Goal: Complete application form

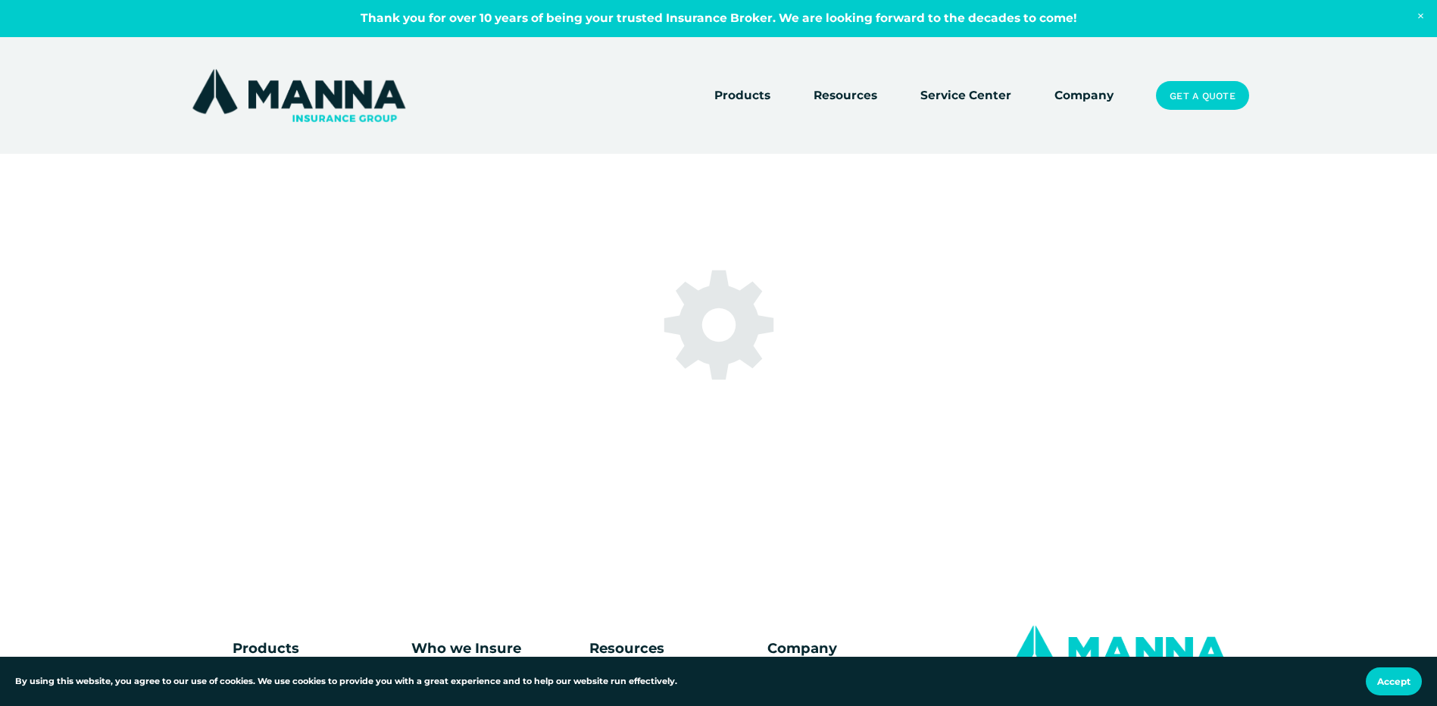
click at [377, 316] on div at bounding box center [718, 325] width 1437 height 152
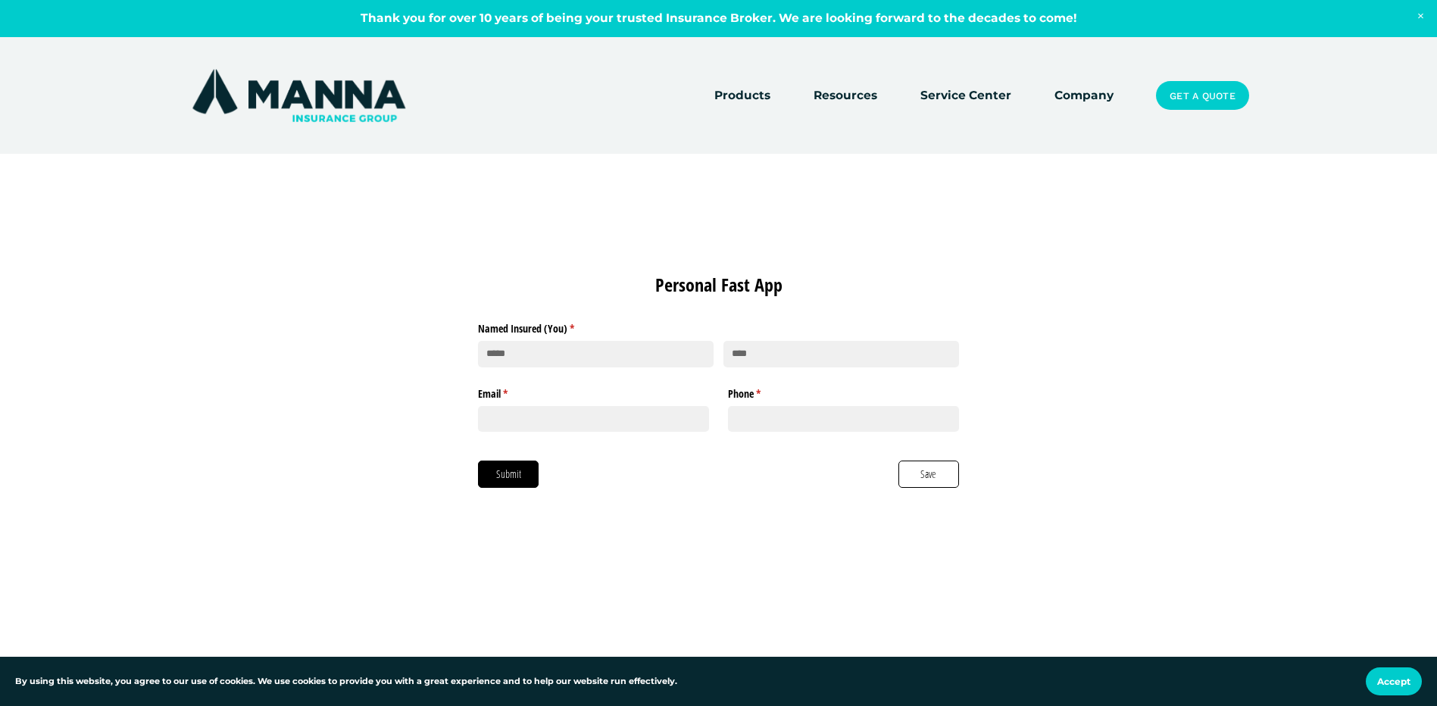
click at [530, 202] on div "Personal Fast App Named Insured (You) * (required) Email * (required) Phone * (…" at bounding box center [718, 381] width 1437 height 452
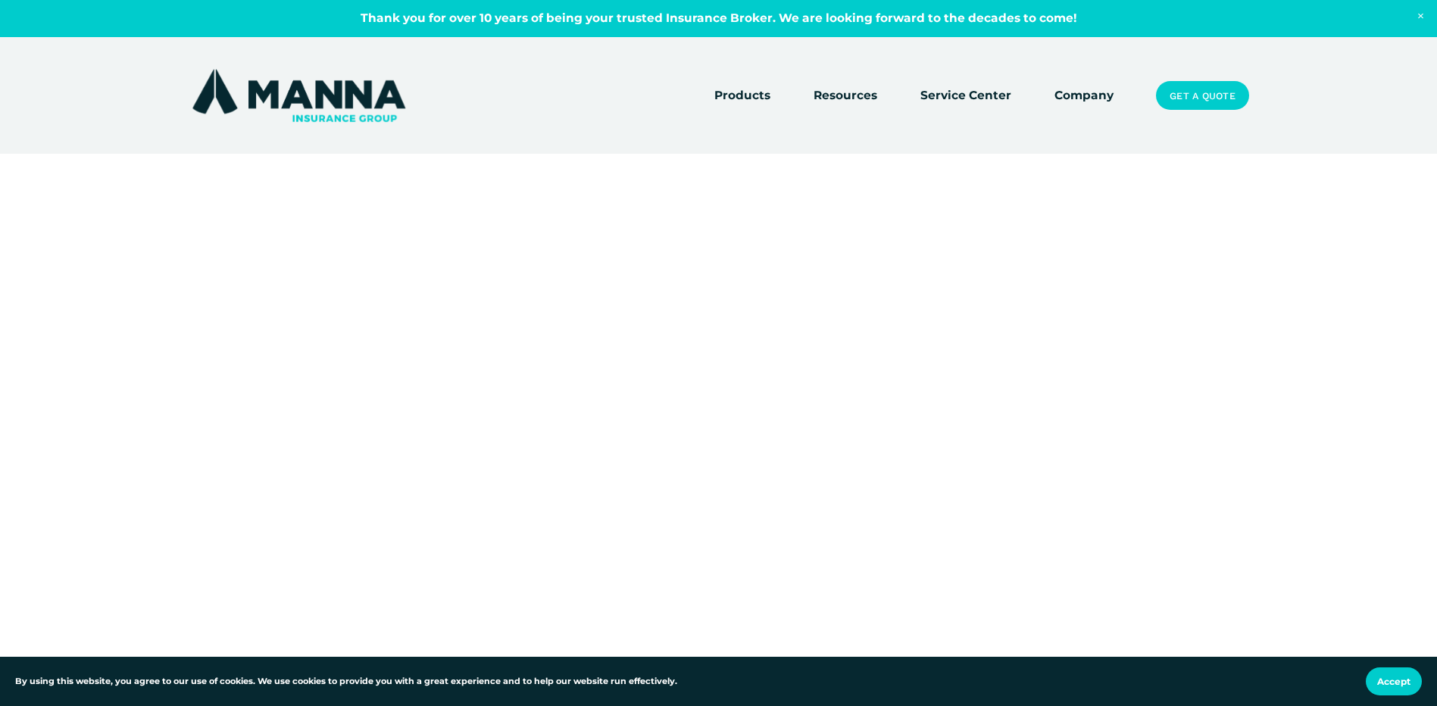
click at [85, 112] on div at bounding box center [718, 443] width 1437 height 887
